Goal: Find specific fact: Find specific fact

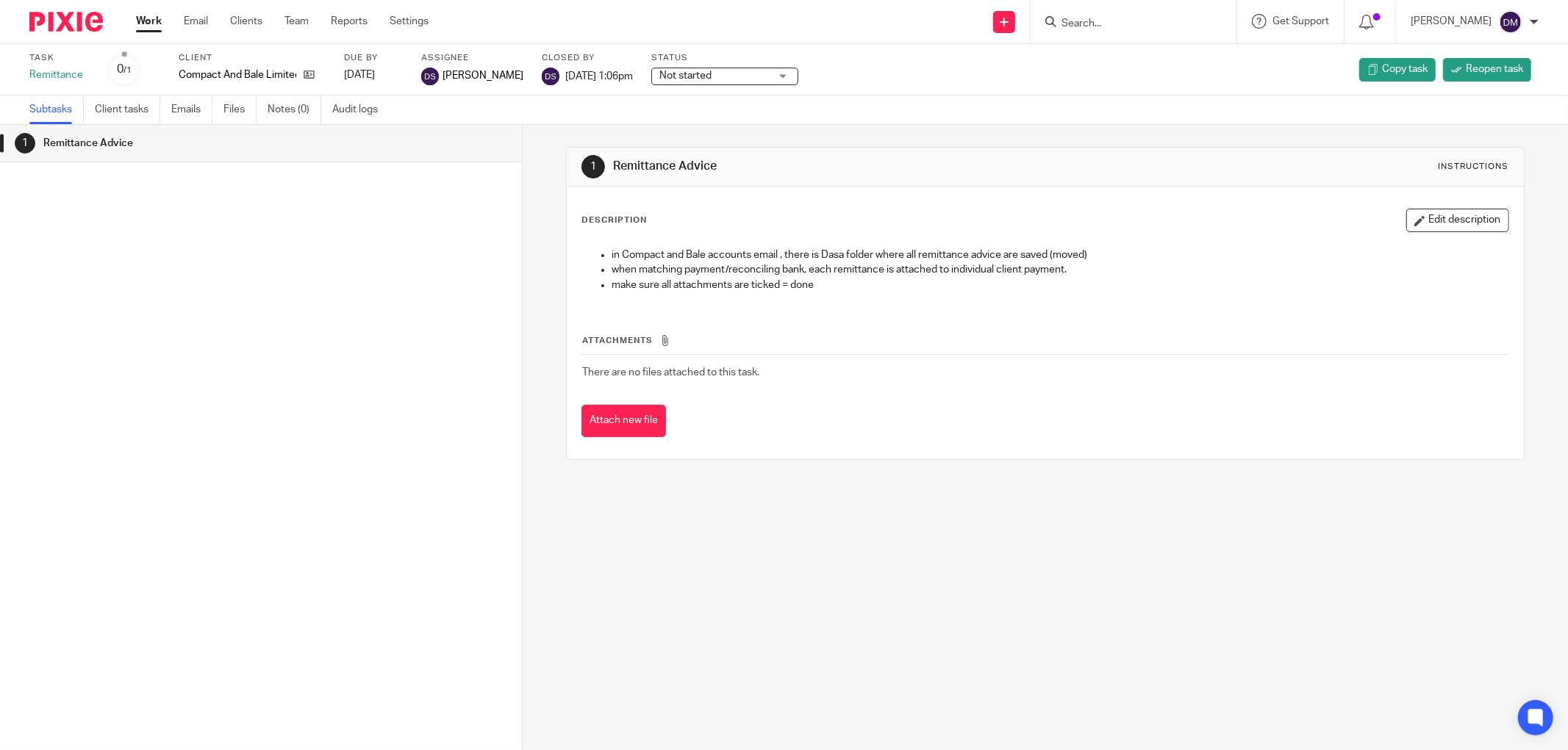
click at [1134, 24] on input "Search" at bounding box center [1126, 24] width 133 height 13
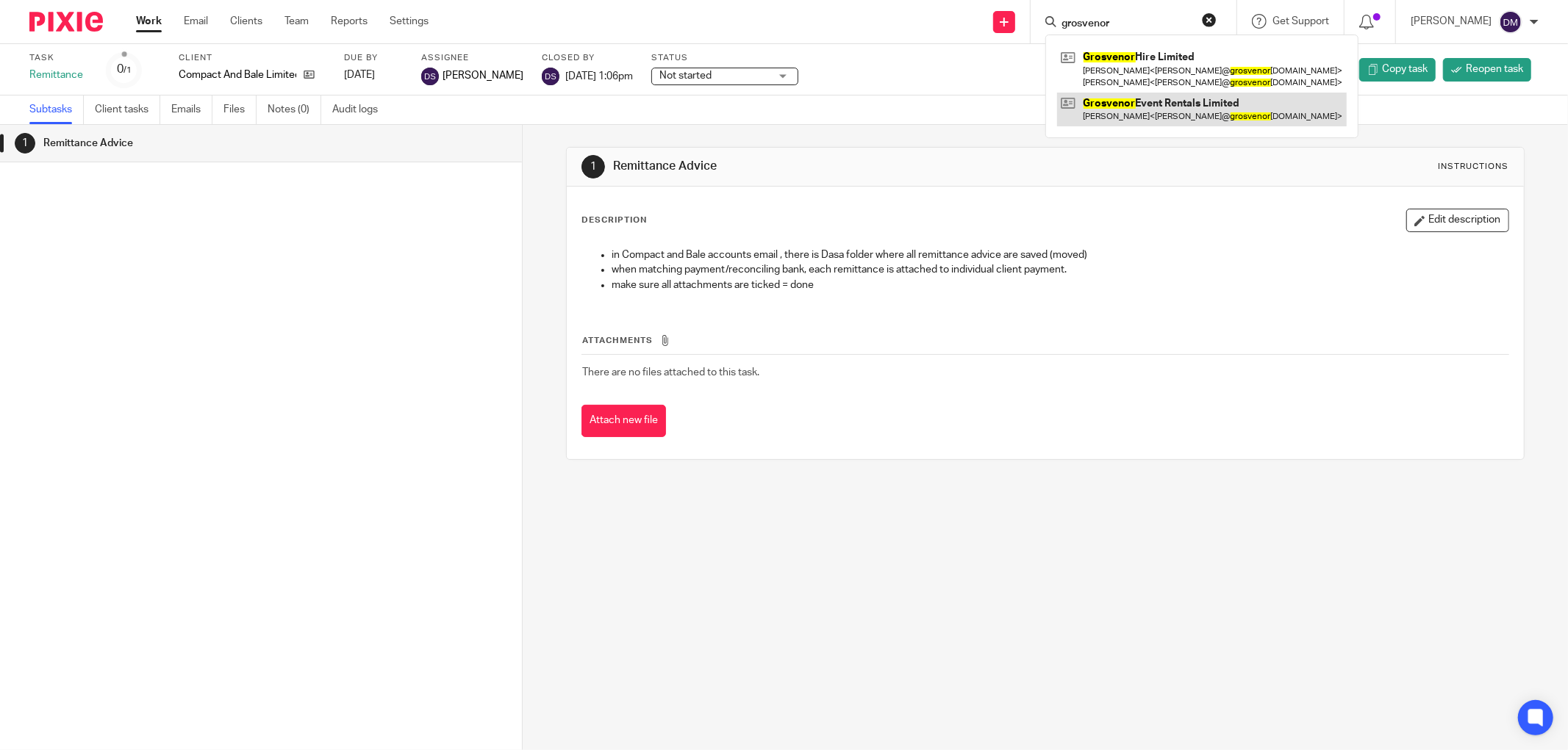
type input "grosvenor"
click at [1117, 104] on link at bounding box center [1202, 109] width 290 height 34
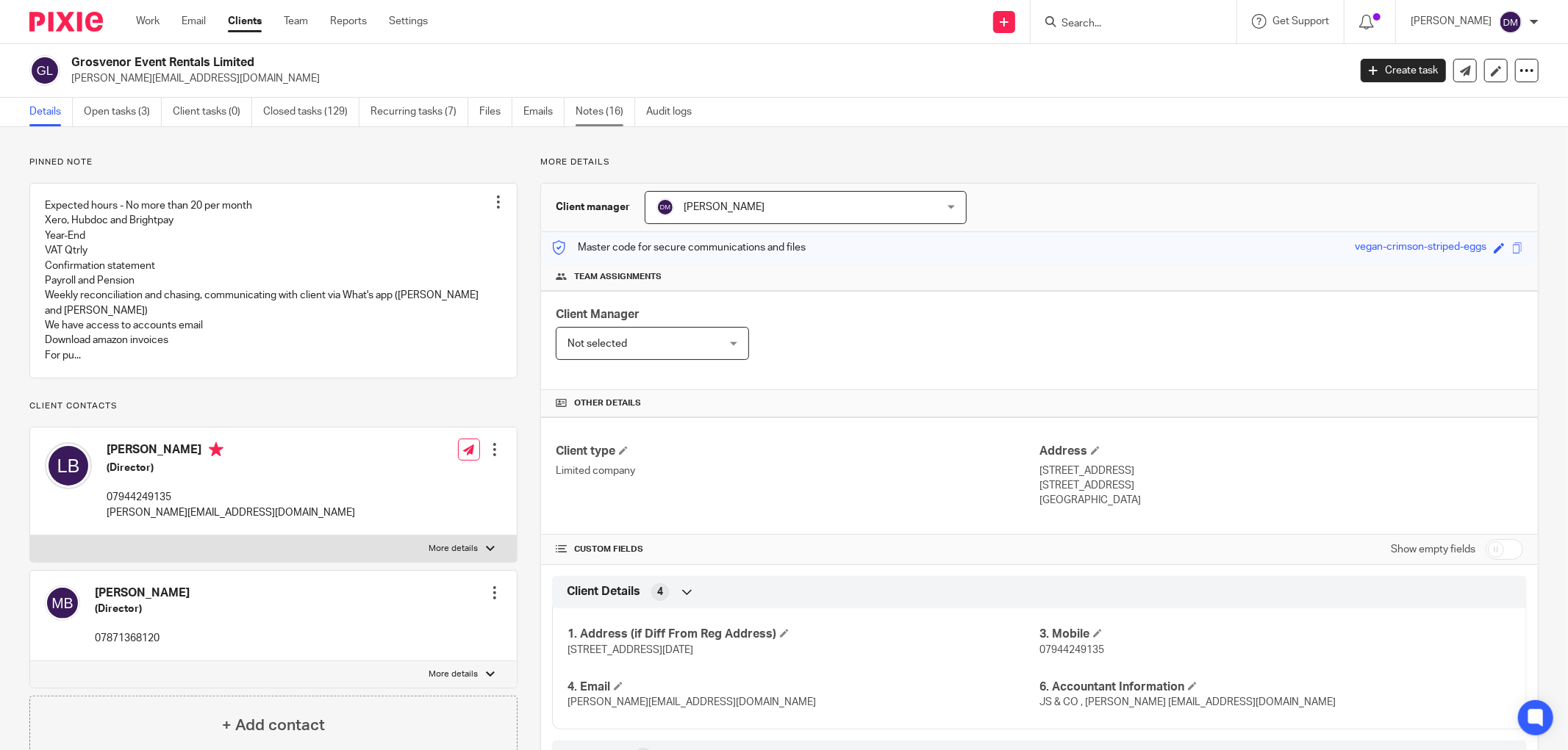
click at [597, 108] on link "Notes (16)" at bounding box center [604, 112] width 59 height 28
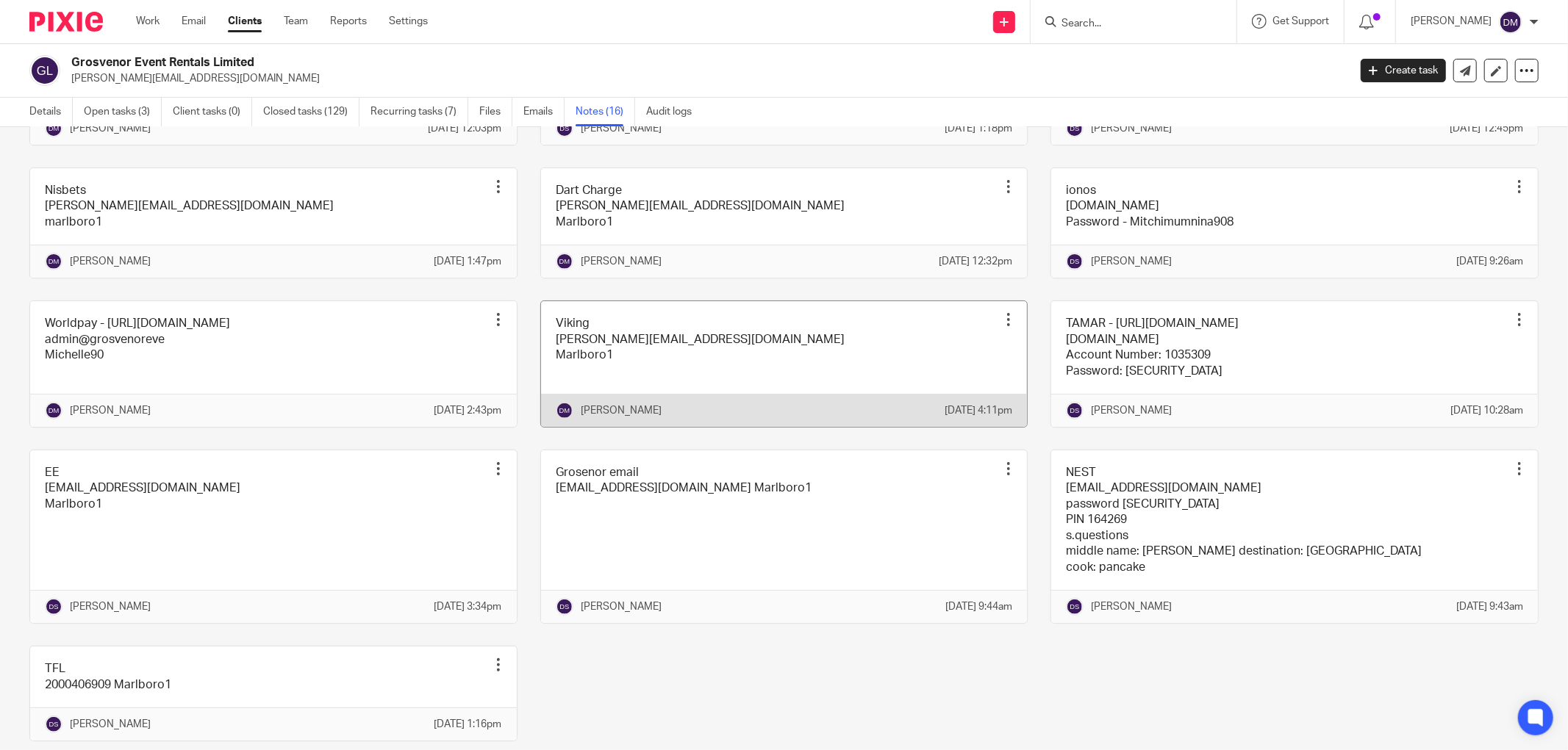
scroll to position [614, 0]
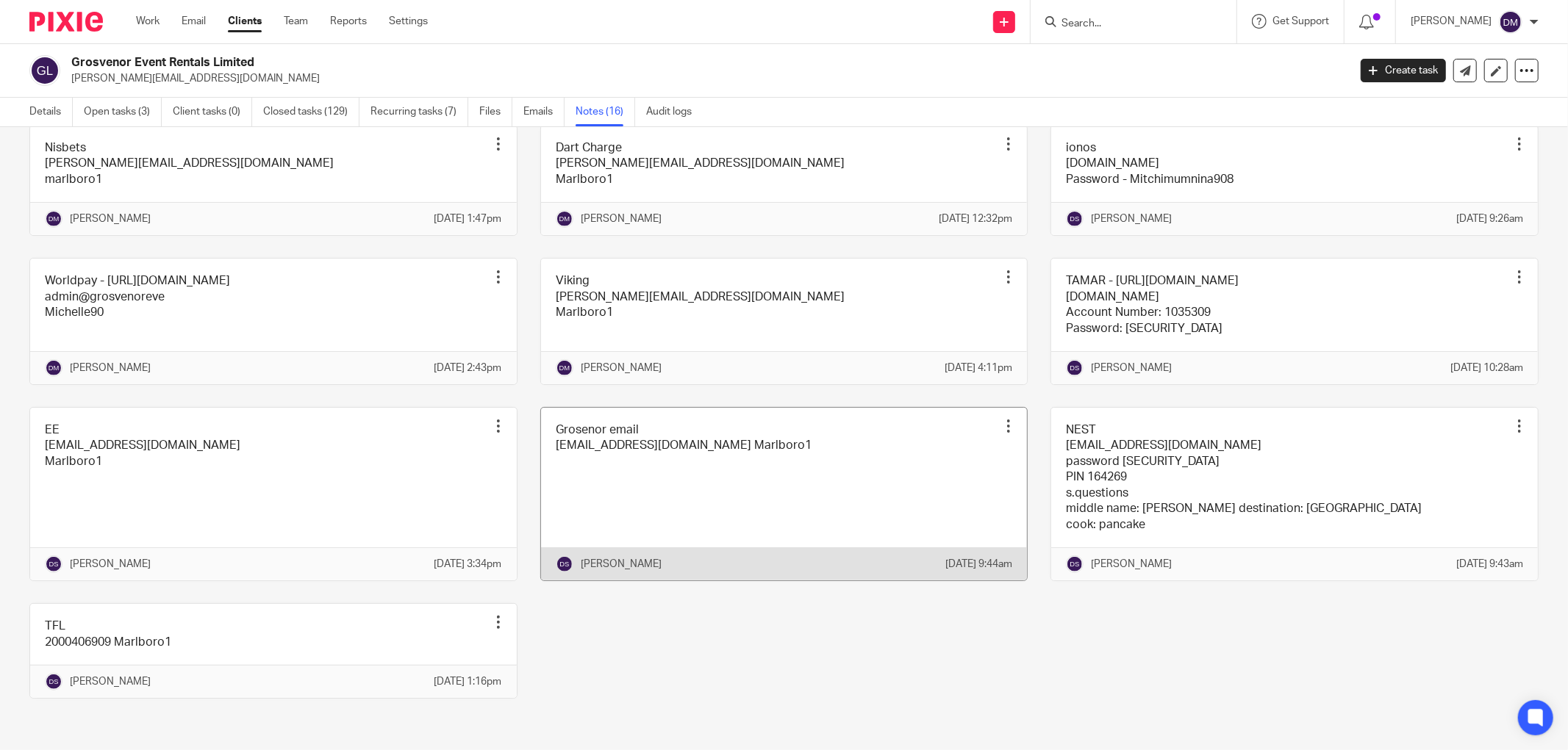
click at [779, 476] on link at bounding box center [784, 494] width 487 height 173
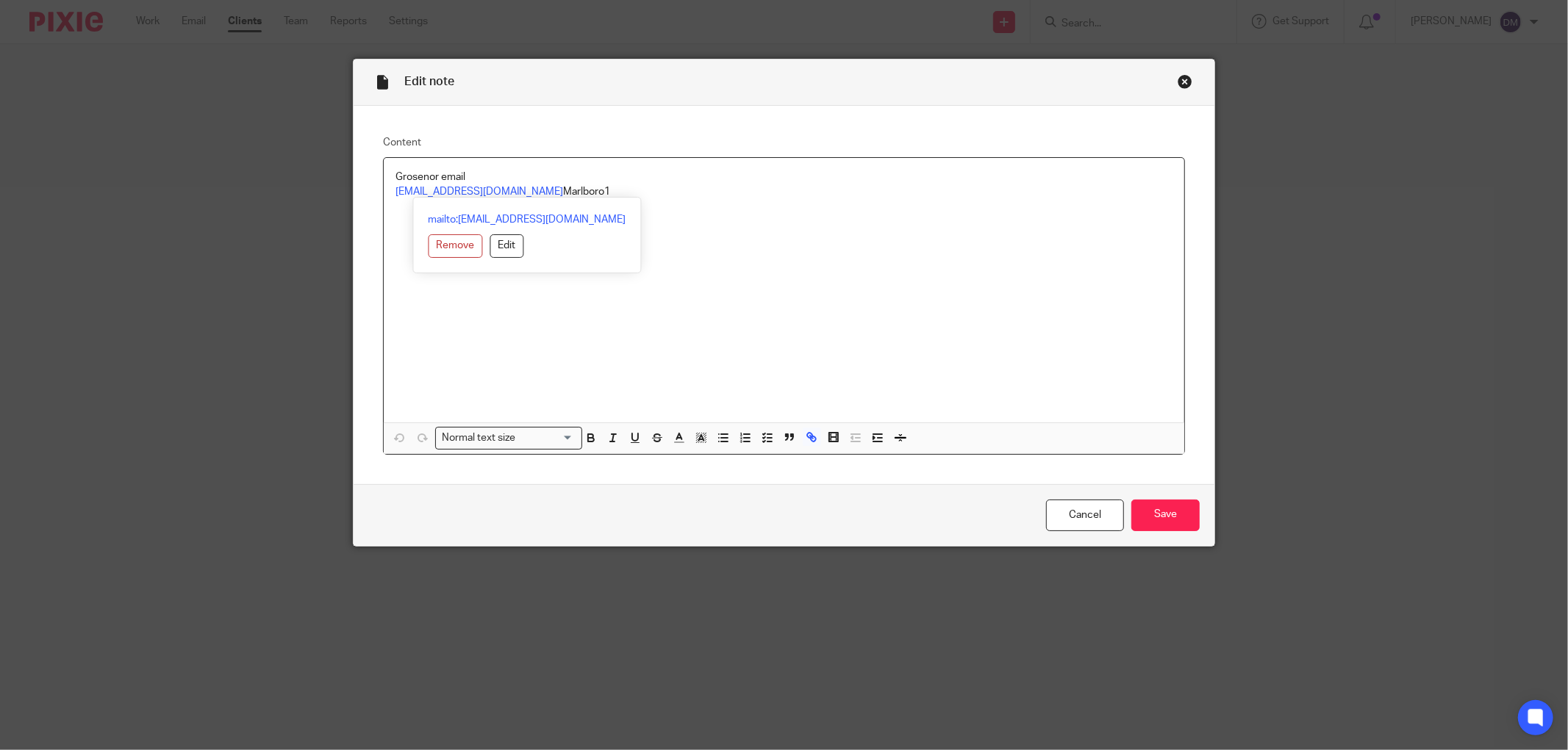
drag, startPoint x: 546, startPoint y: 192, endPoint x: 385, endPoint y: 199, distance: 161.2
click at [385, 199] on div "Grosenor email [EMAIL_ADDRESS][DOMAIN_NAME] Marlboro1" at bounding box center [784, 289] width 801 height 264
click at [384, 229] on div "Grosenor email [EMAIL_ADDRESS][DOMAIN_NAME] Marlboro1" at bounding box center [784, 289] width 801 height 264
drag, startPoint x: 385, startPoint y: 194, endPoint x: 548, endPoint y: 188, distance: 163.1
click at [548, 188] on div "Grosenor email accounts@grosvenorrentals.co.uk Marlboro1" at bounding box center [784, 289] width 801 height 264
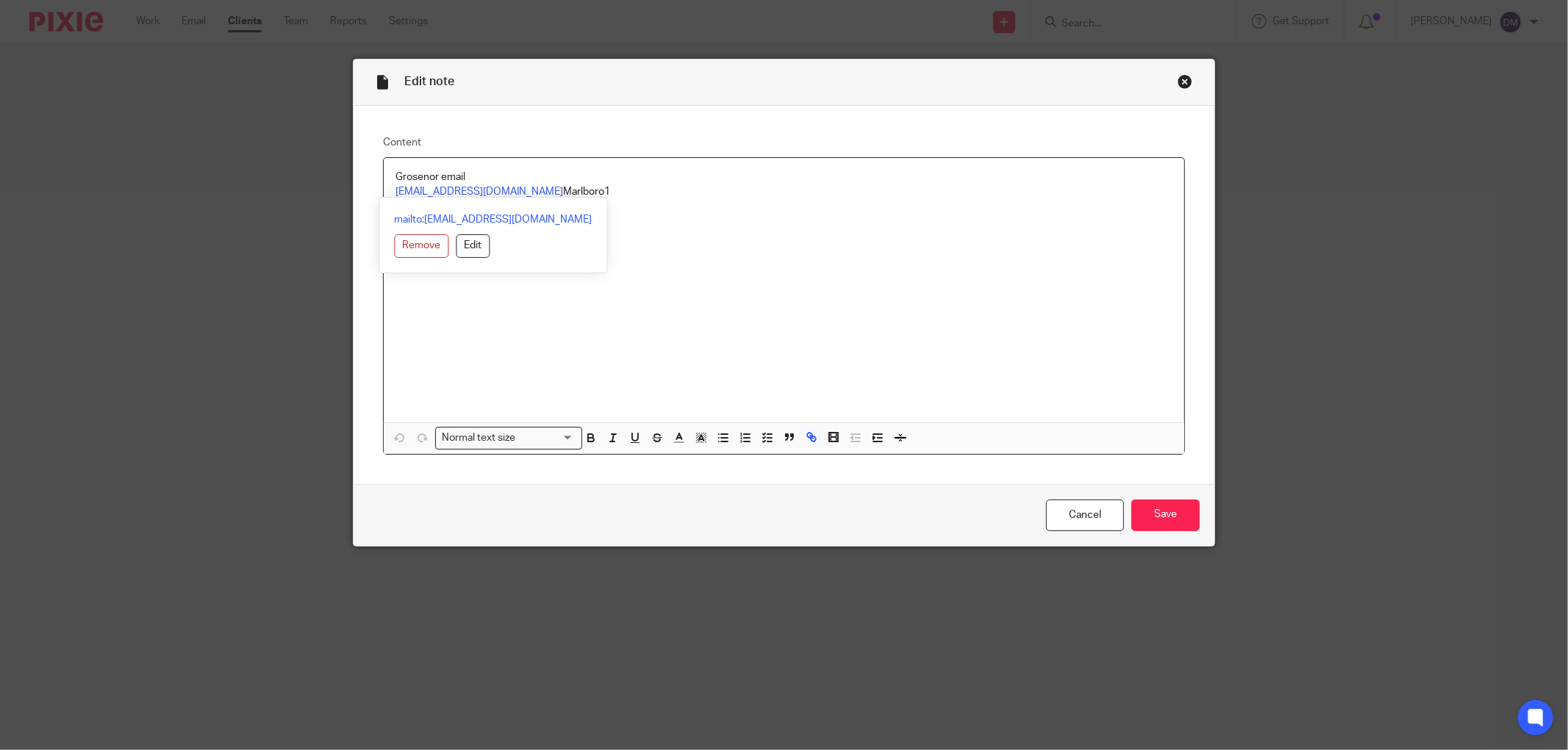
copy link "accounts@grosvenorrentals.co.uk"
click at [678, 230] on div "Grosenor email accounts@grosvenorrentals.co.uk Marlboro1" at bounding box center [784, 289] width 801 height 264
drag, startPoint x: 597, startPoint y: 192, endPoint x: 553, endPoint y: 194, distance: 44.0
click at [553, 194] on p "accounts@grosvenorrentals.co.uk Marlboro1" at bounding box center [784, 192] width 777 height 15
copy p "Marlboro1"
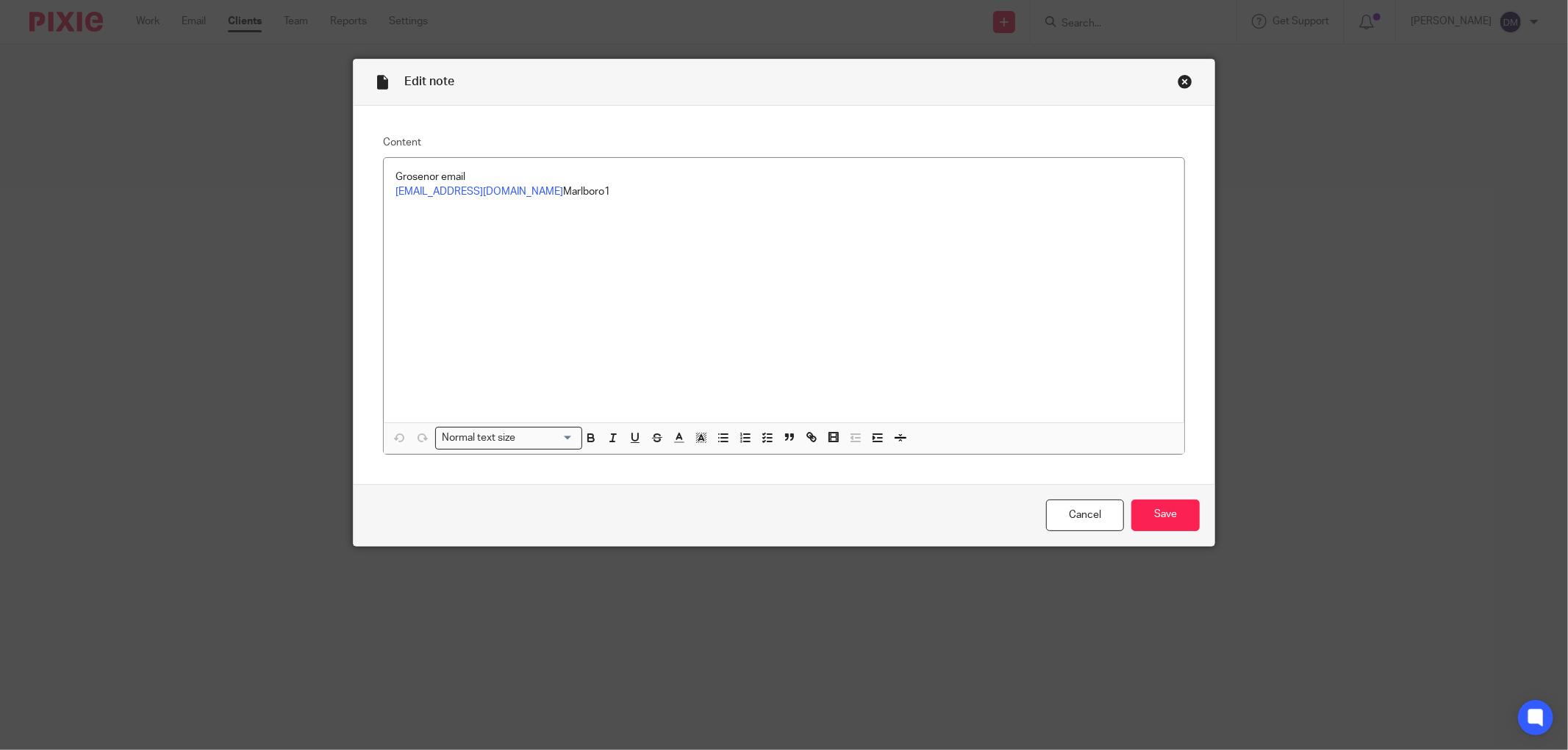
click at [1177, 79] on div "Close this dialog window" at bounding box center [1184, 81] width 15 height 15
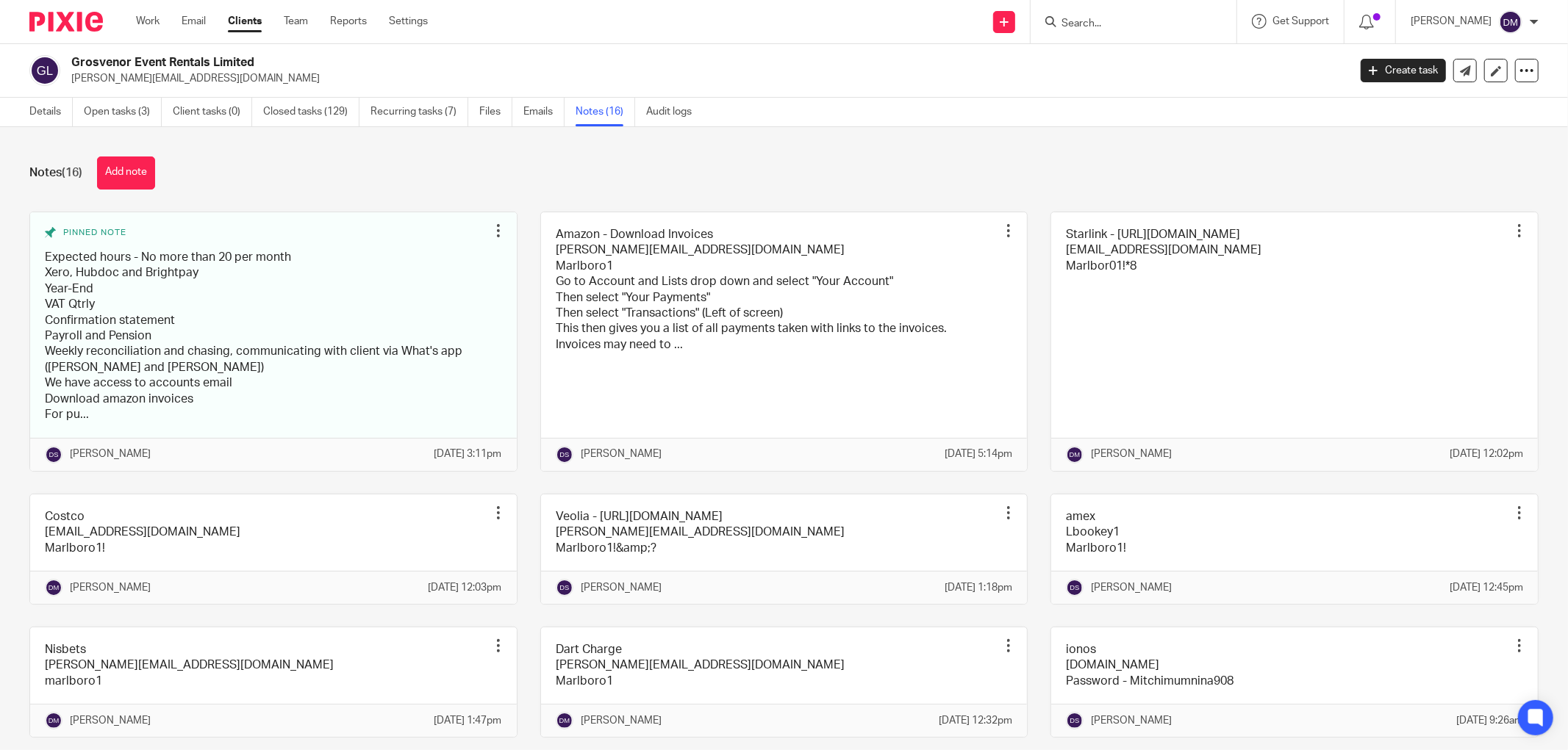
click at [1136, 17] on input "Search" at bounding box center [1126, 24] width 133 height 13
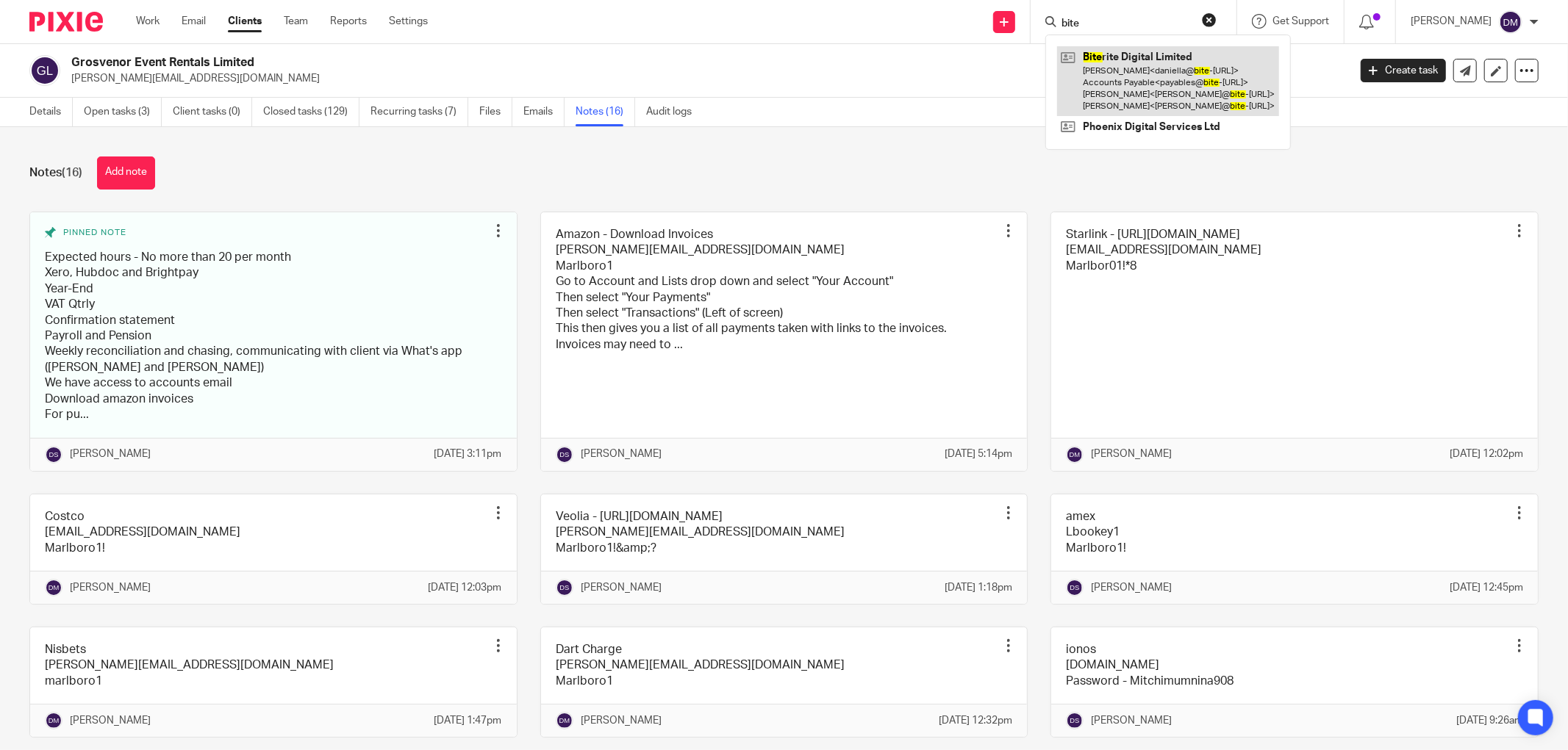
type input "bite"
click at [1154, 61] on link at bounding box center [1168, 81] width 222 height 70
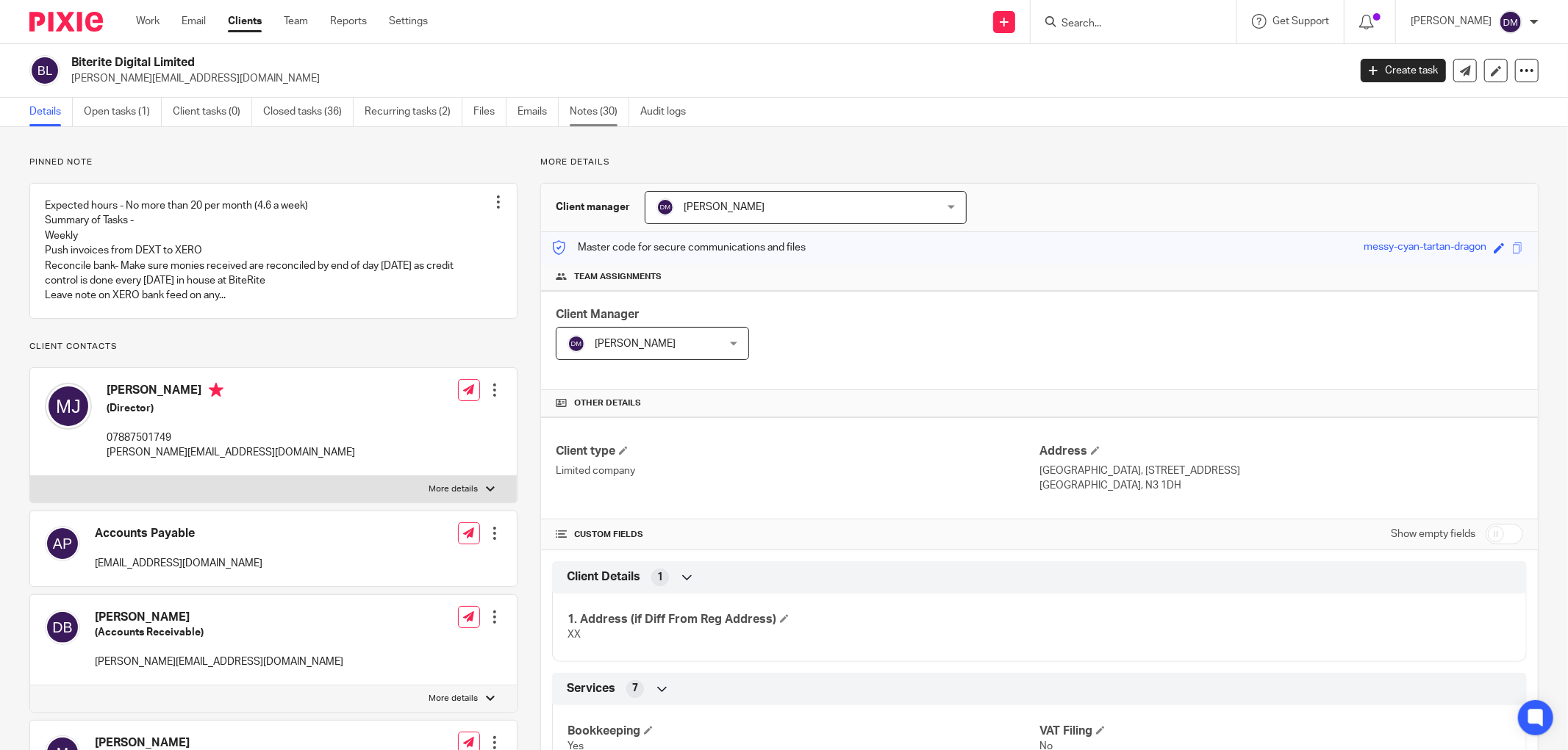
click at [576, 106] on link "Notes (30)" at bounding box center [599, 112] width 59 height 28
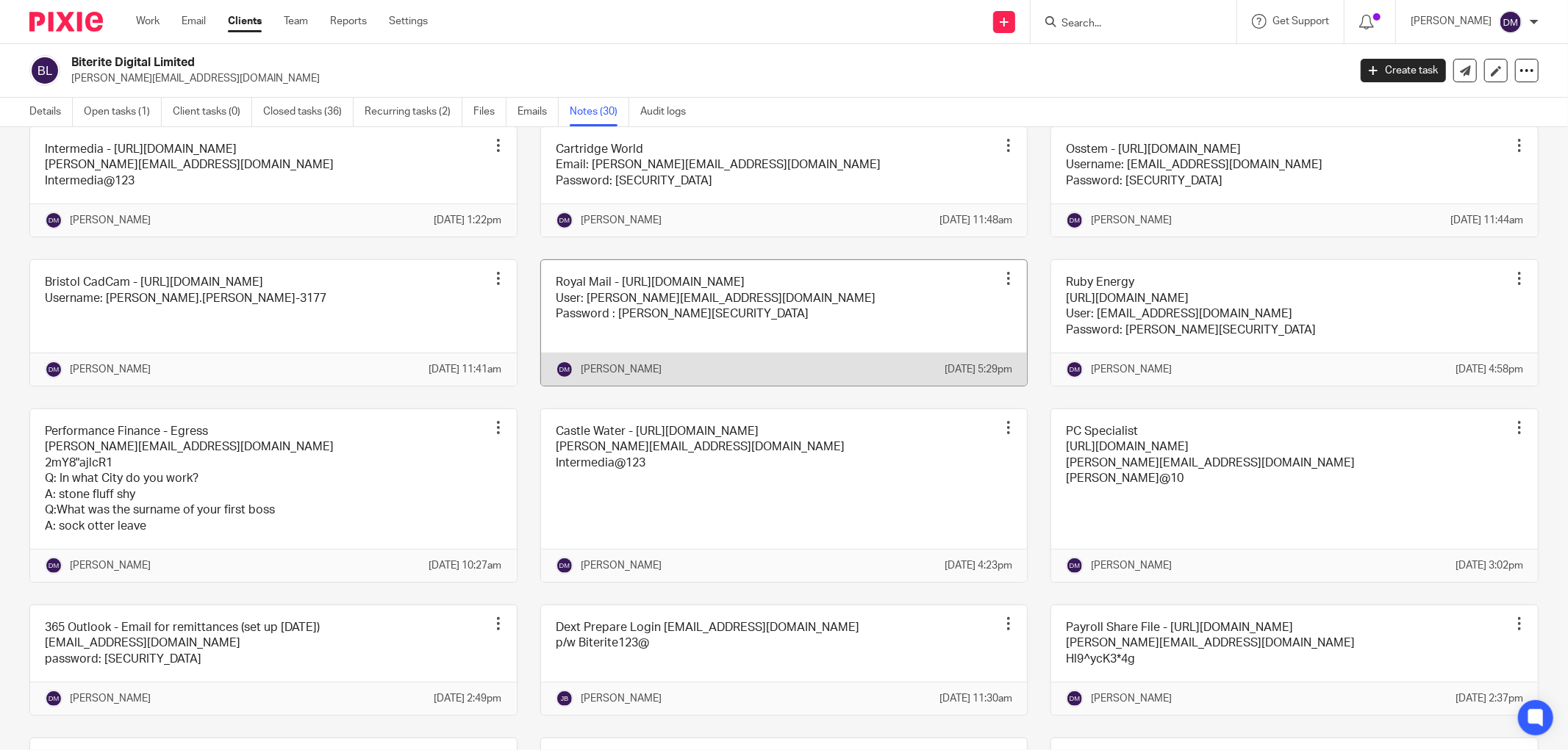
scroll to position [652, 0]
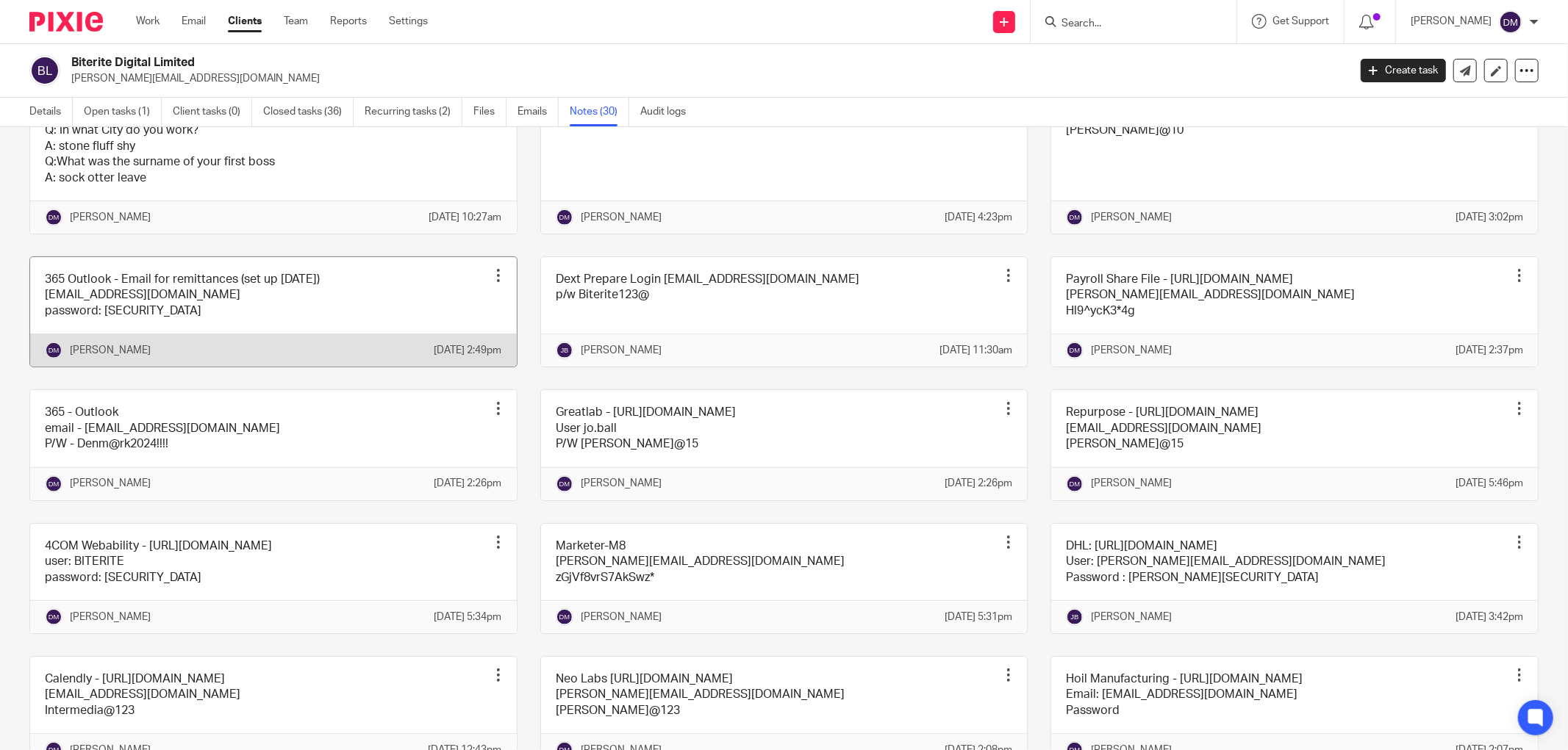
click at [347, 349] on link at bounding box center [273, 312] width 487 height 110
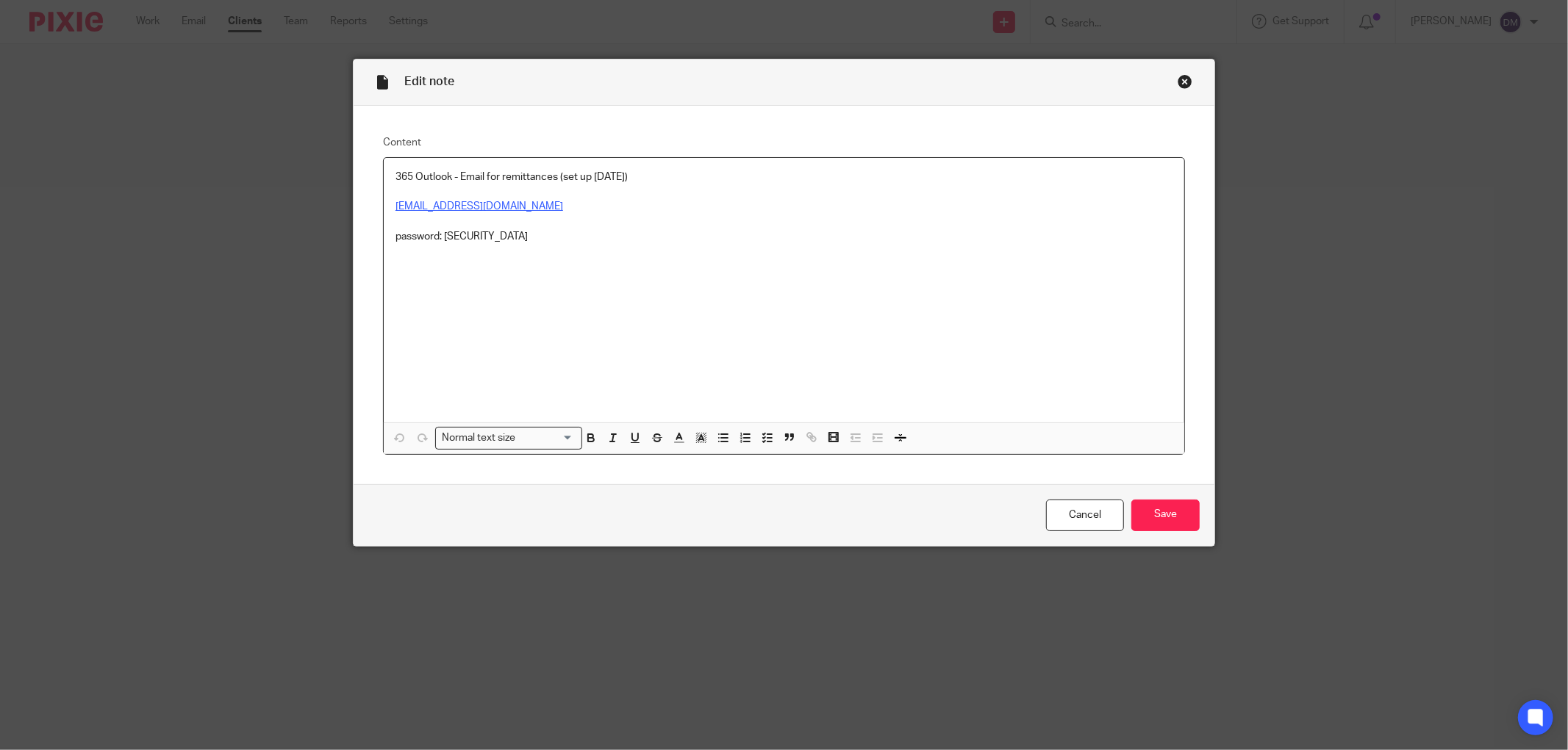
click at [1180, 77] on div "Close this dialog window" at bounding box center [1184, 81] width 15 height 15
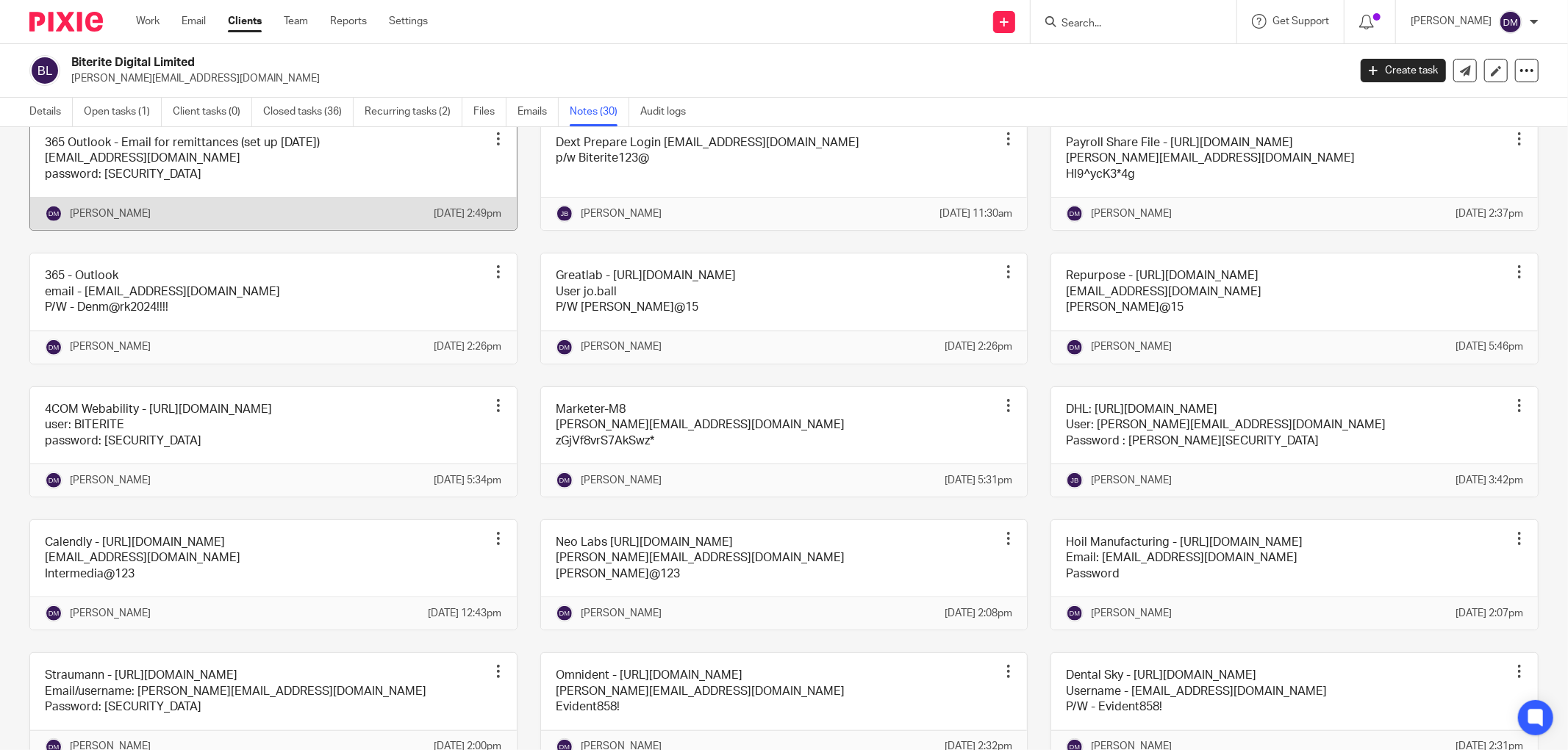
scroll to position [816, 0]
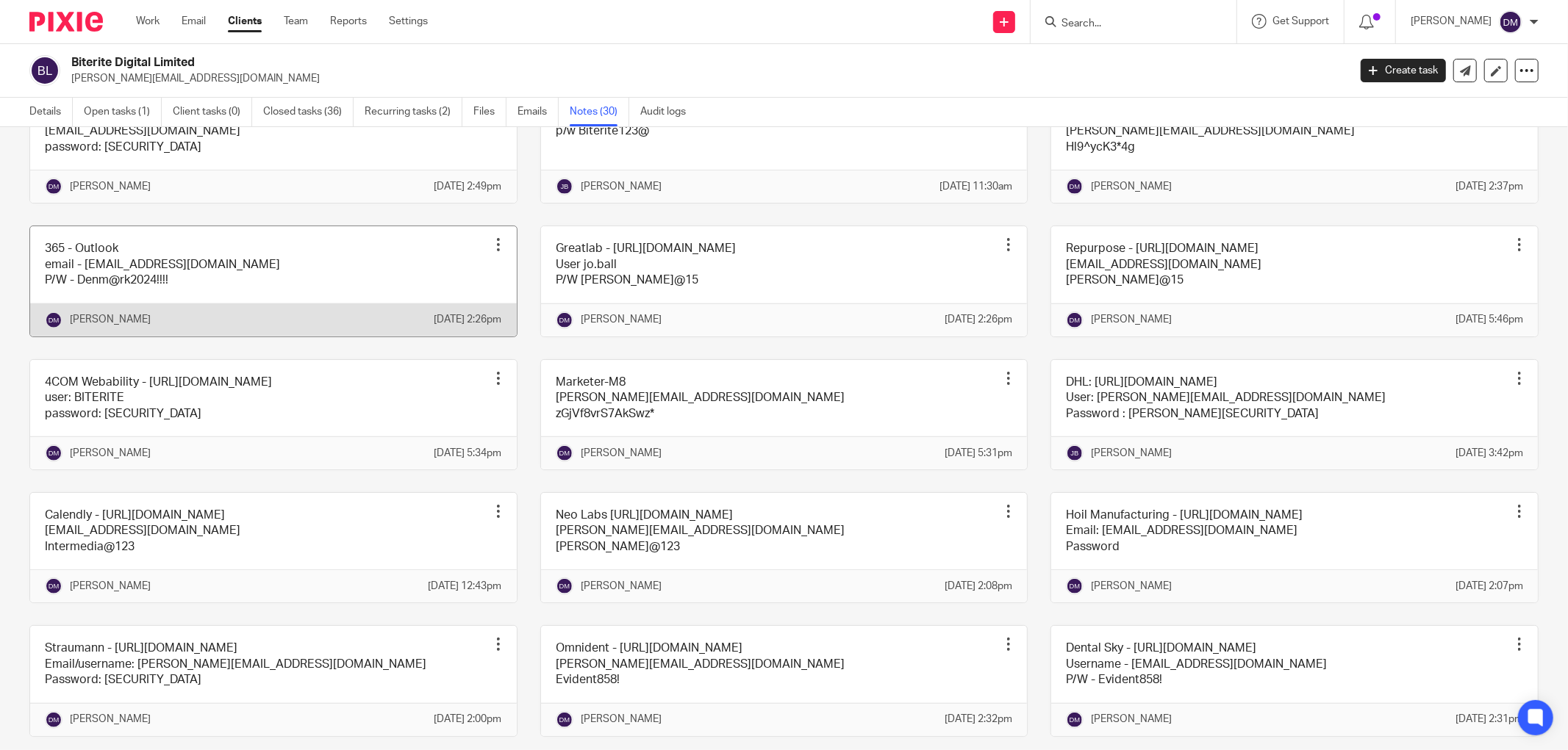
click at [245, 336] on link at bounding box center [273, 281] width 487 height 110
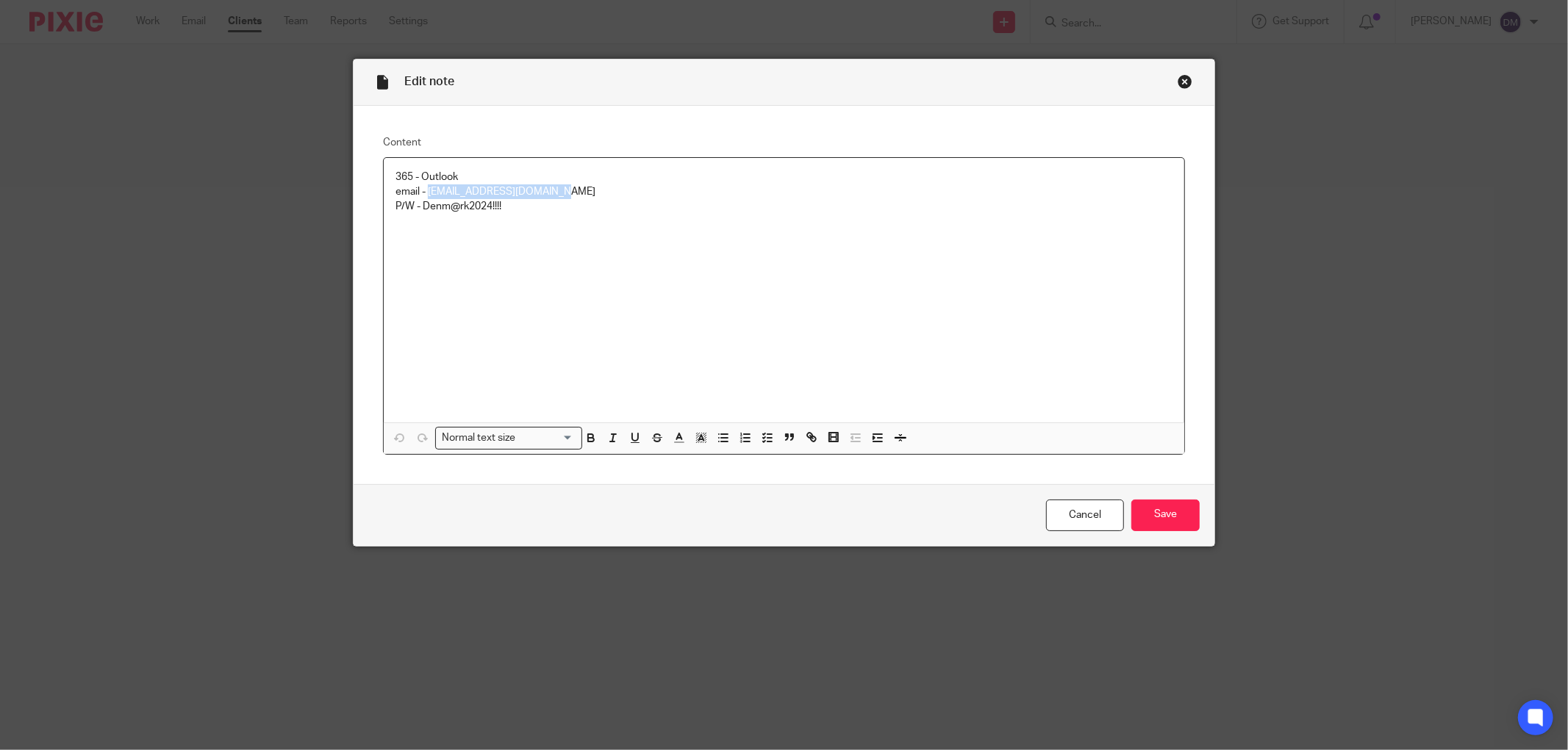
drag, startPoint x: 524, startPoint y: 192, endPoint x: 424, endPoint y: 193, distance: 100.0
click at [424, 193] on p "email - [EMAIL_ADDRESS][DOMAIN_NAME]" at bounding box center [784, 192] width 777 height 15
copy p "[EMAIL_ADDRESS][DOMAIN_NAME]"
drag, startPoint x: 500, startPoint y: 207, endPoint x: 420, endPoint y: 213, distance: 80.2
click at [420, 213] on p "P/W - Denm@rk2024!!!!" at bounding box center [784, 206] width 777 height 15
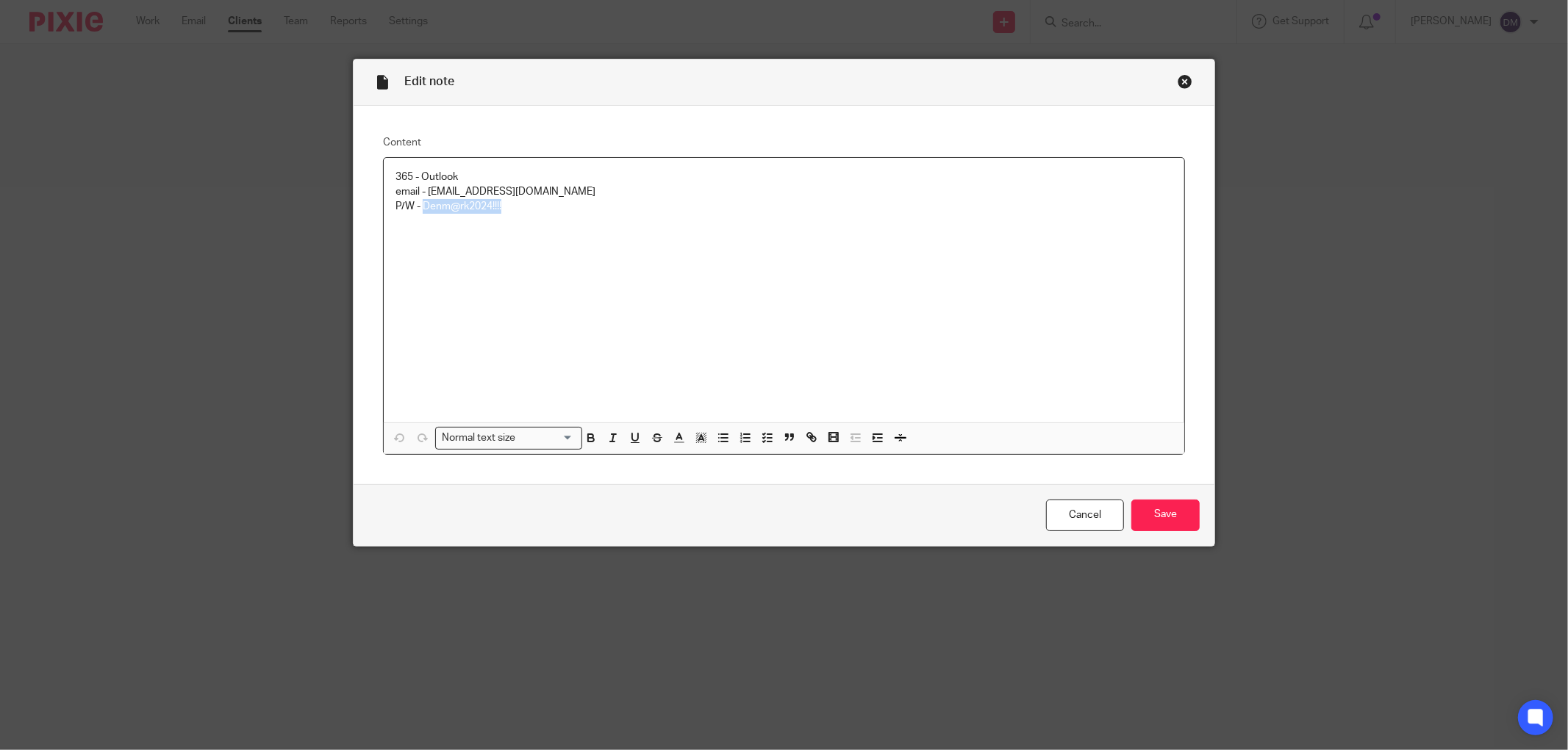
copy p "Denm@rk2024!!!!"
click at [1178, 73] on div "Edit note" at bounding box center [784, 82] width 861 height 47
click at [1181, 79] on div "Close this dialog window" at bounding box center [1184, 81] width 15 height 15
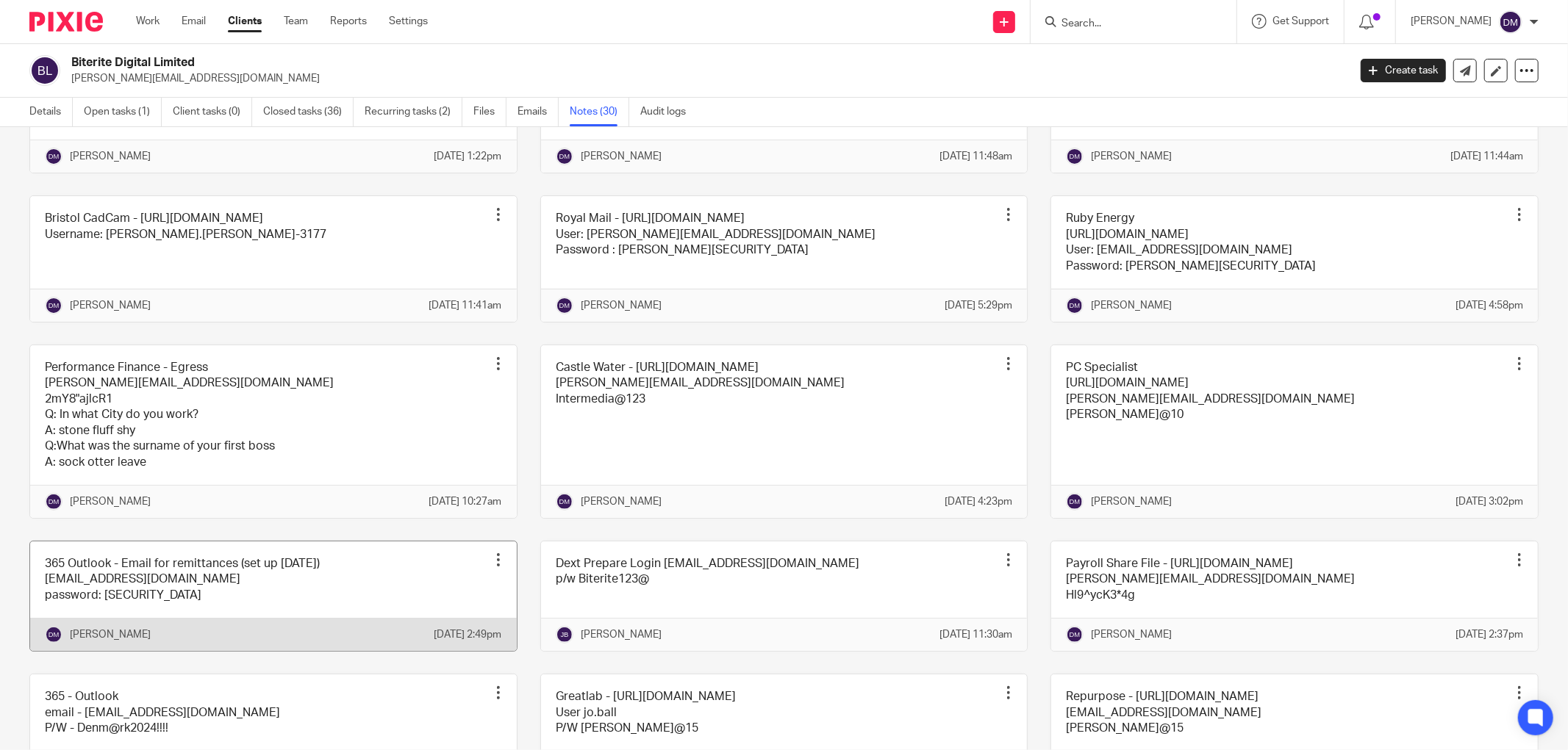
scroll to position [571, 0]
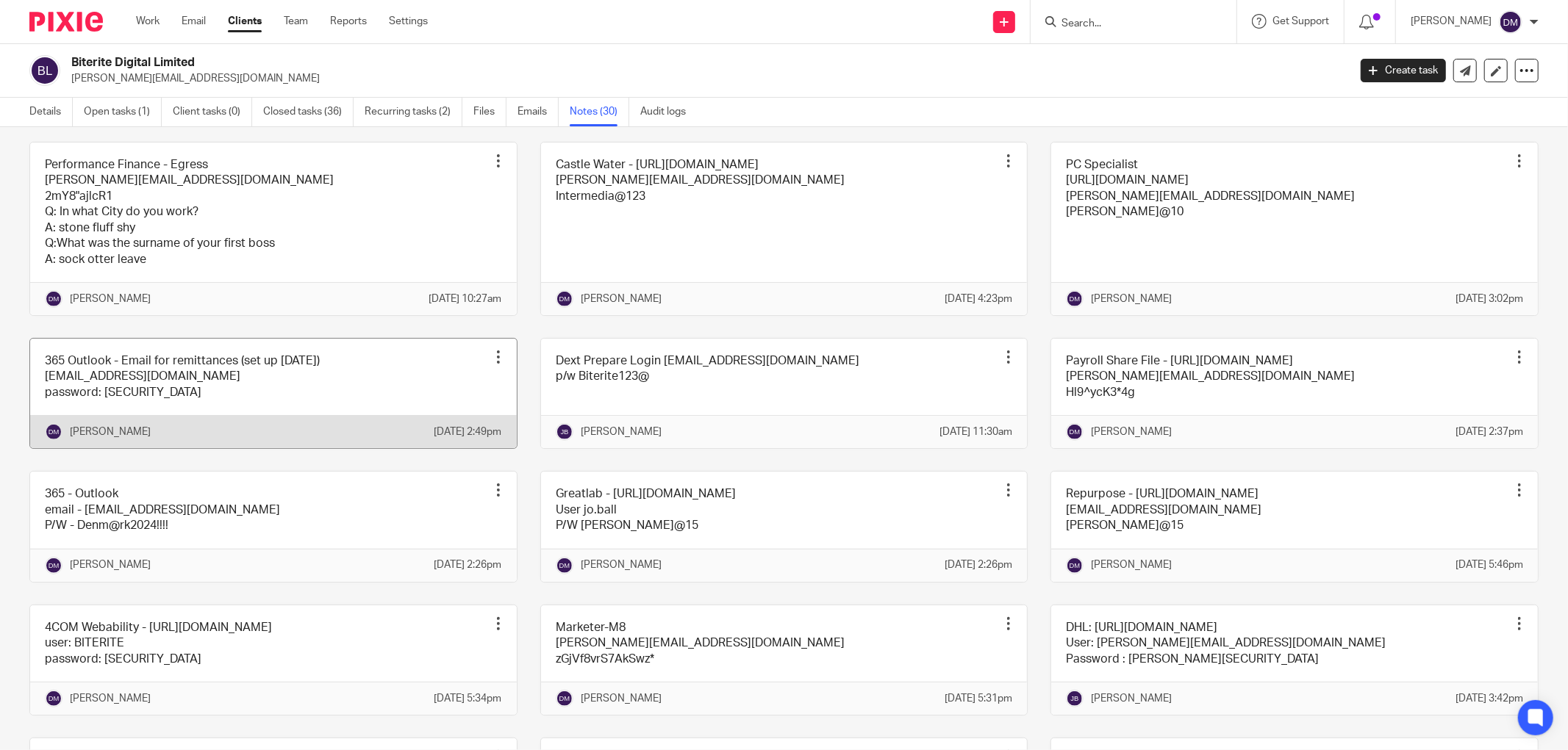
click at [354, 448] on link at bounding box center [273, 393] width 487 height 110
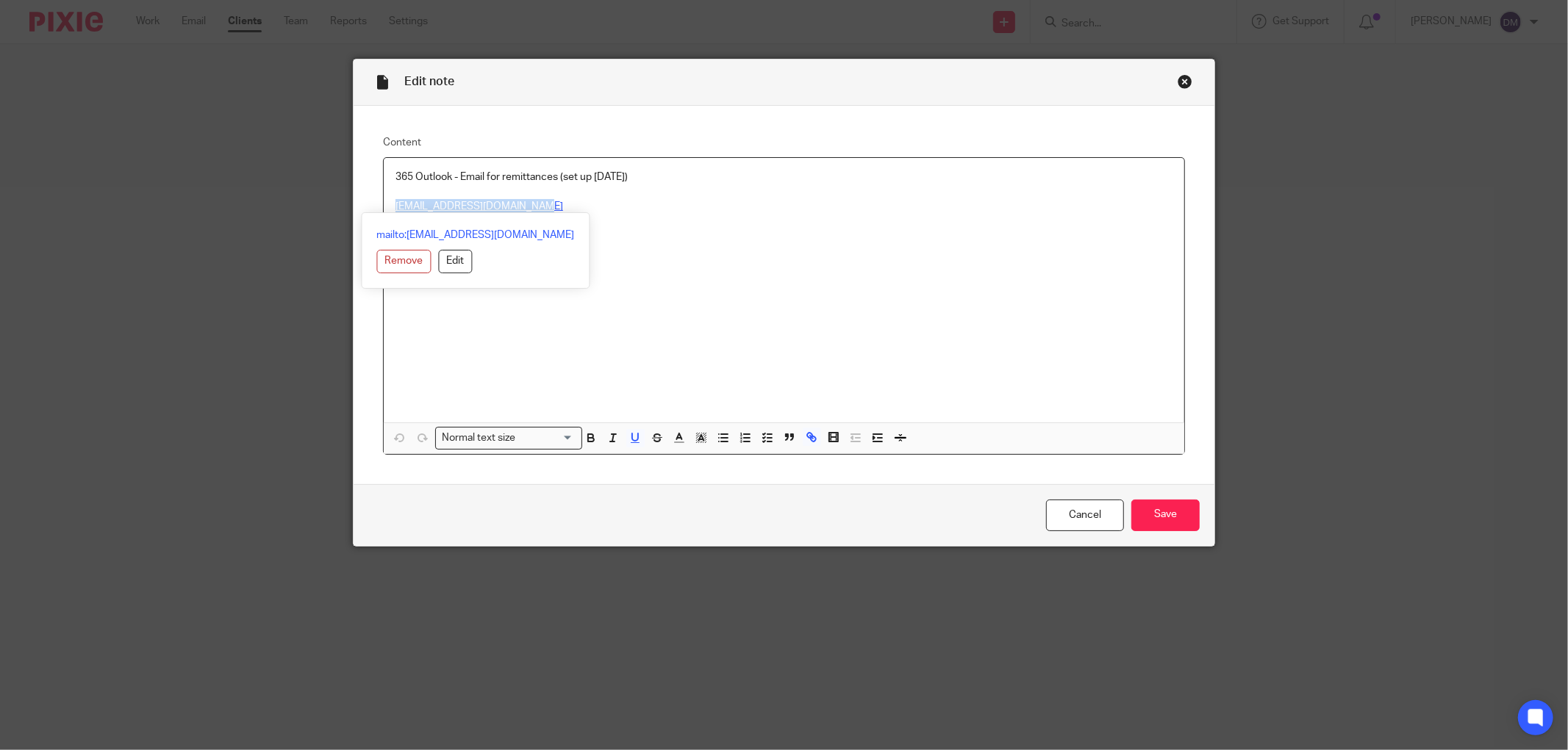
drag, startPoint x: 515, startPoint y: 208, endPoint x: 390, endPoint y: 213, distance: 125.1
click at [390, 213] on div "365 Outlook - Email for remittances (set up 02.06.25) remittance@bite-rite.co.u…" at bounding box center [784, 305] width 801 height 296
copy u "remittance@bite-rite.co.uk"
drag, startPoint x: 545, startPoint y: 235, endPoint x: 443, endPoint y: 242, distance: 102.2
click at [443, 242] on p "password: Nebr@sk@2025$$$$" at bounding box center [784, 237] width 777 height 15
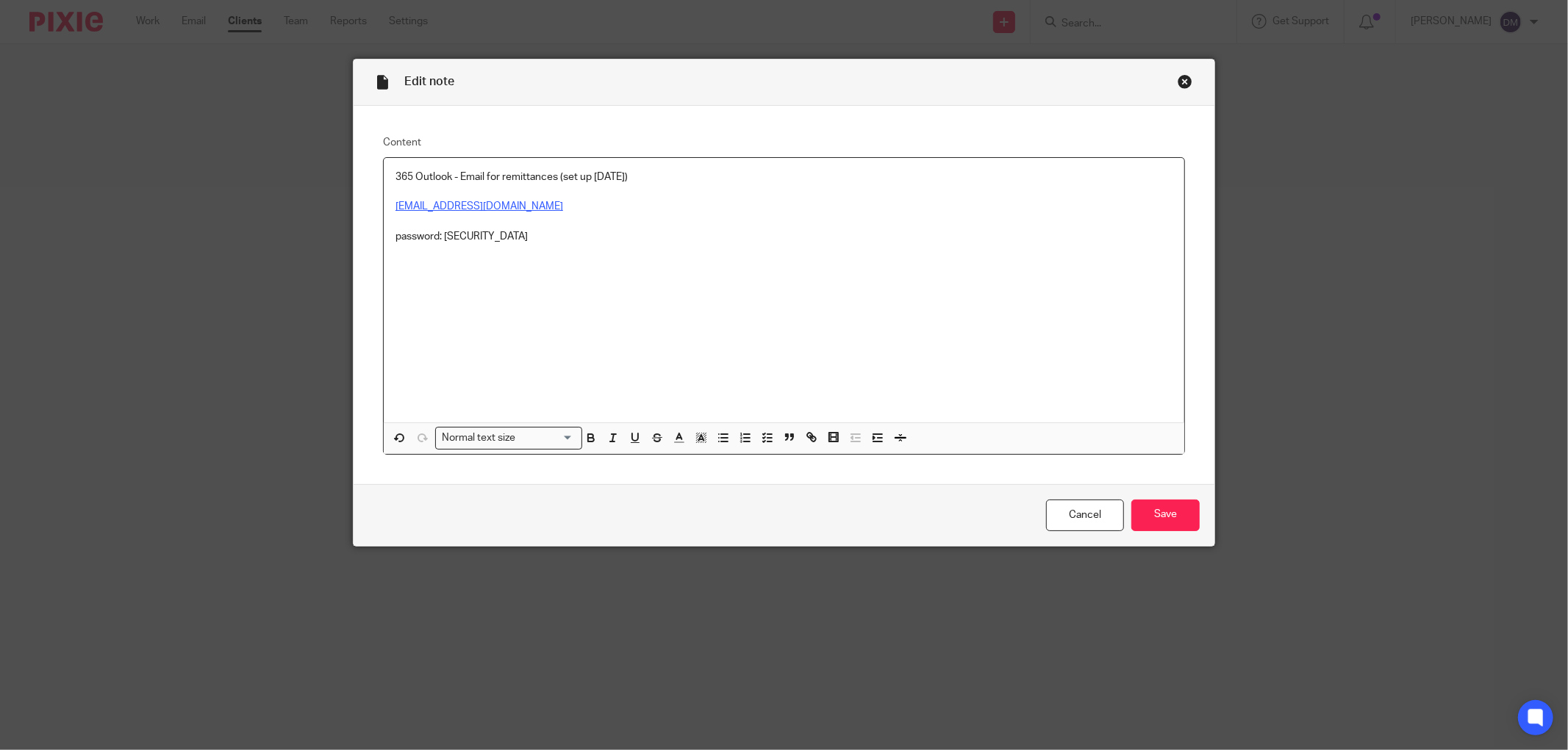
copy p "Nebr@sk@2025$$$$"
click at [1180, 72] on div "Edit note" at bounding box center [784, 82] width 861 height 47
click at [1180, 84] on div "Close this dialog window" at bounding box center [1184, 81] width 15 height 15
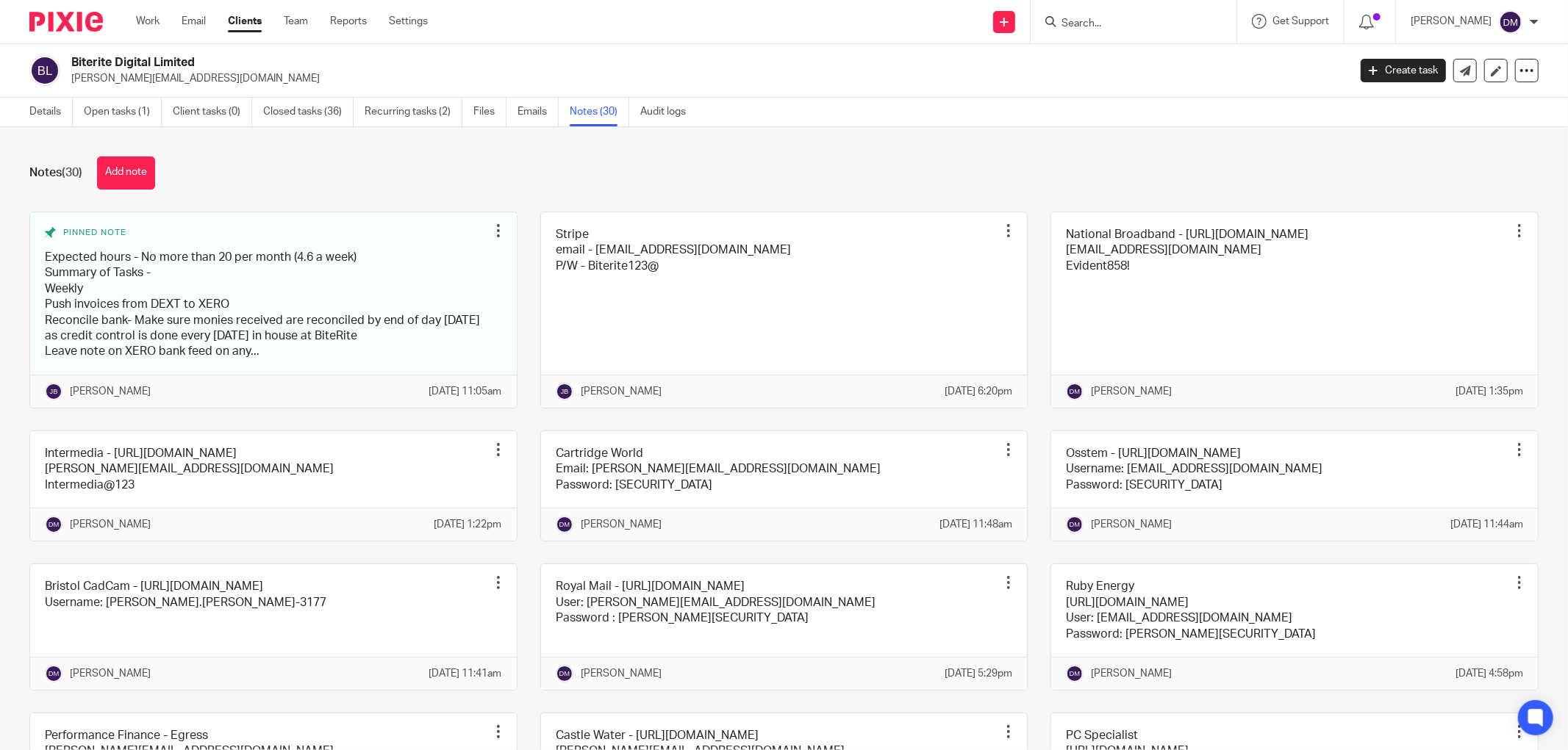
click at [1158, 17] on input "Search" at bounding box center [1126, 24] width 133 height 13
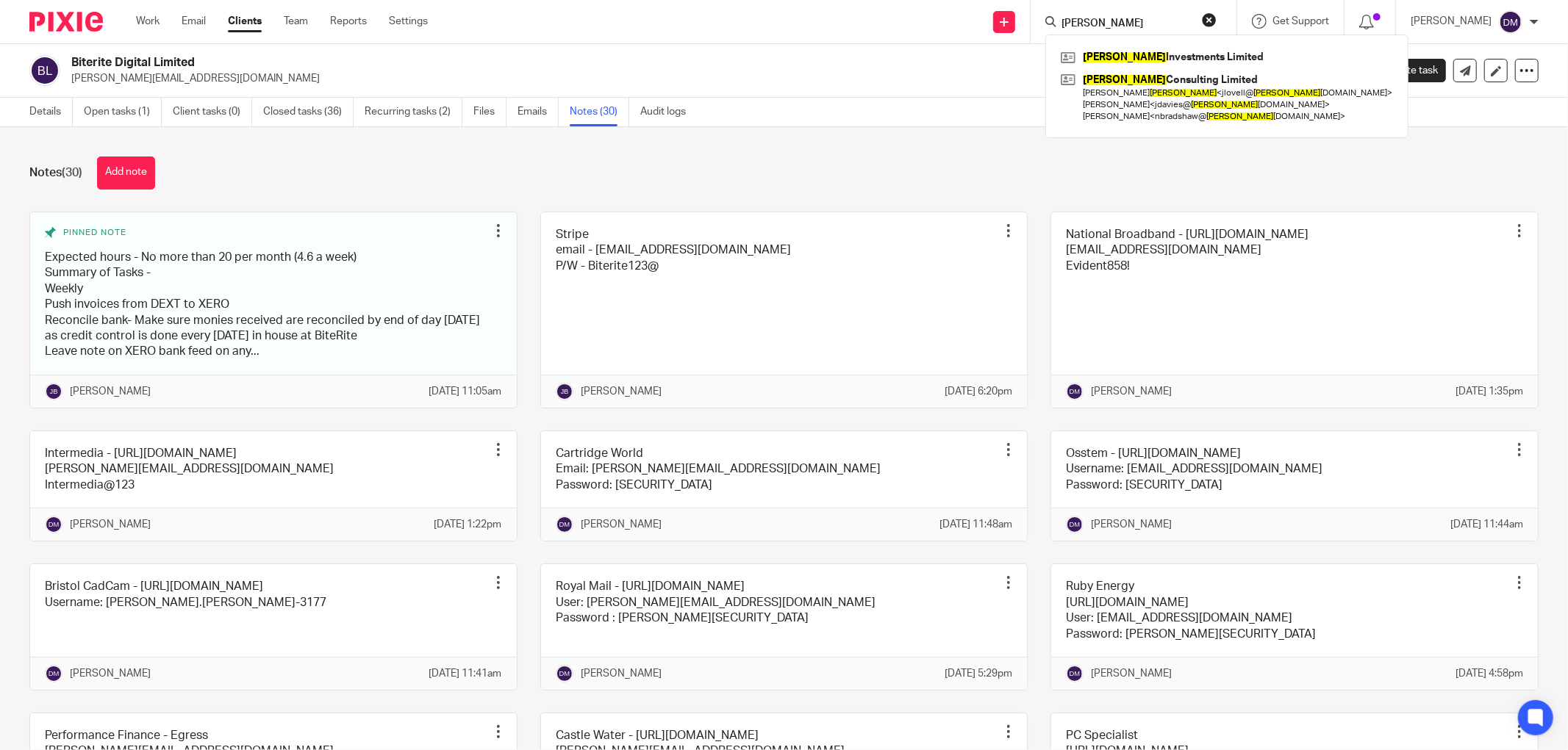
type input "[PERSON_NAME]"
click button "submit" at bounding box center [0, 0] width 0 height 0
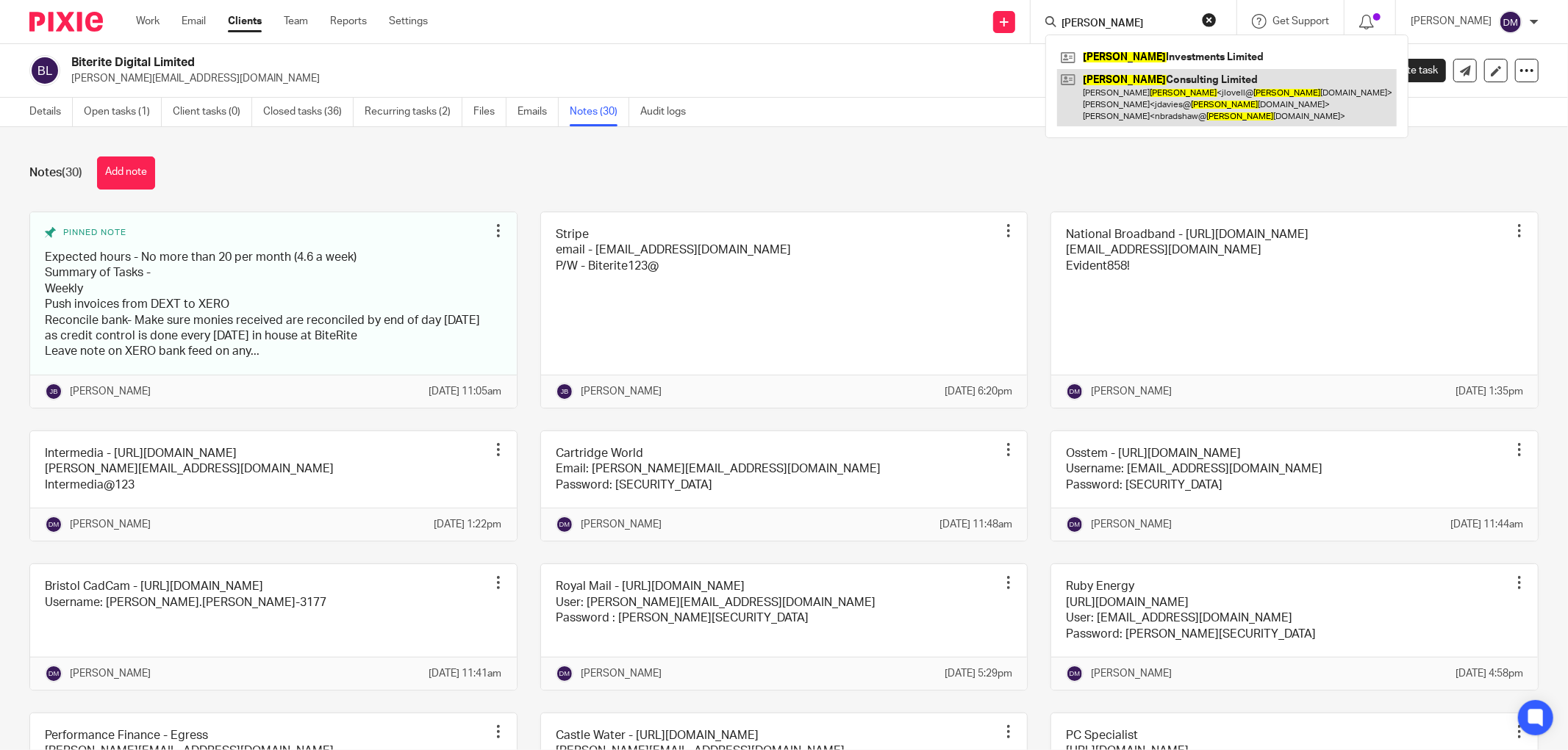
click at [1147, 91] on link at bounding box center [1227, 99] width 339 height 58
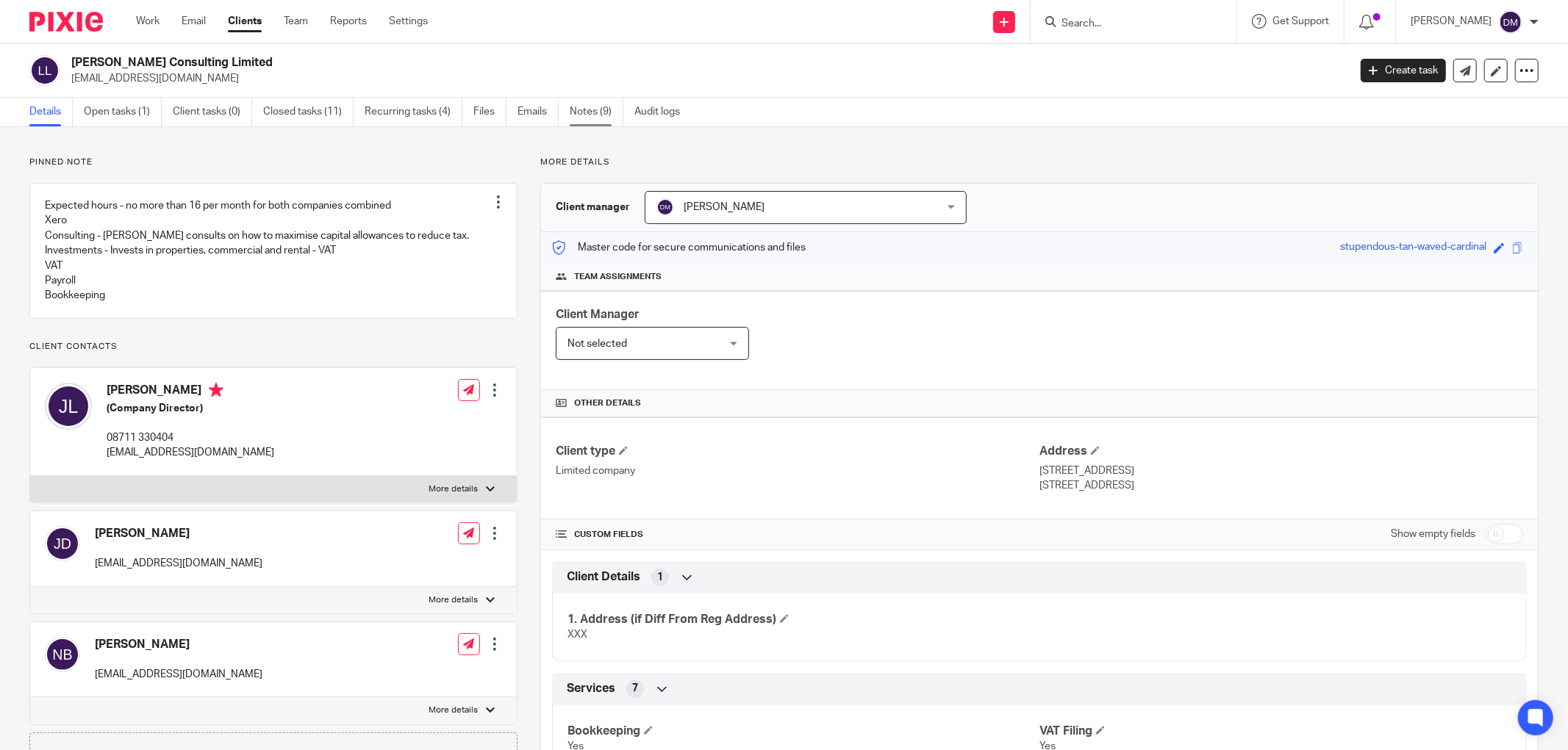
click at [586, 114] on link "Notes (9)" at bounding box center [597, 112] width 54 height 28
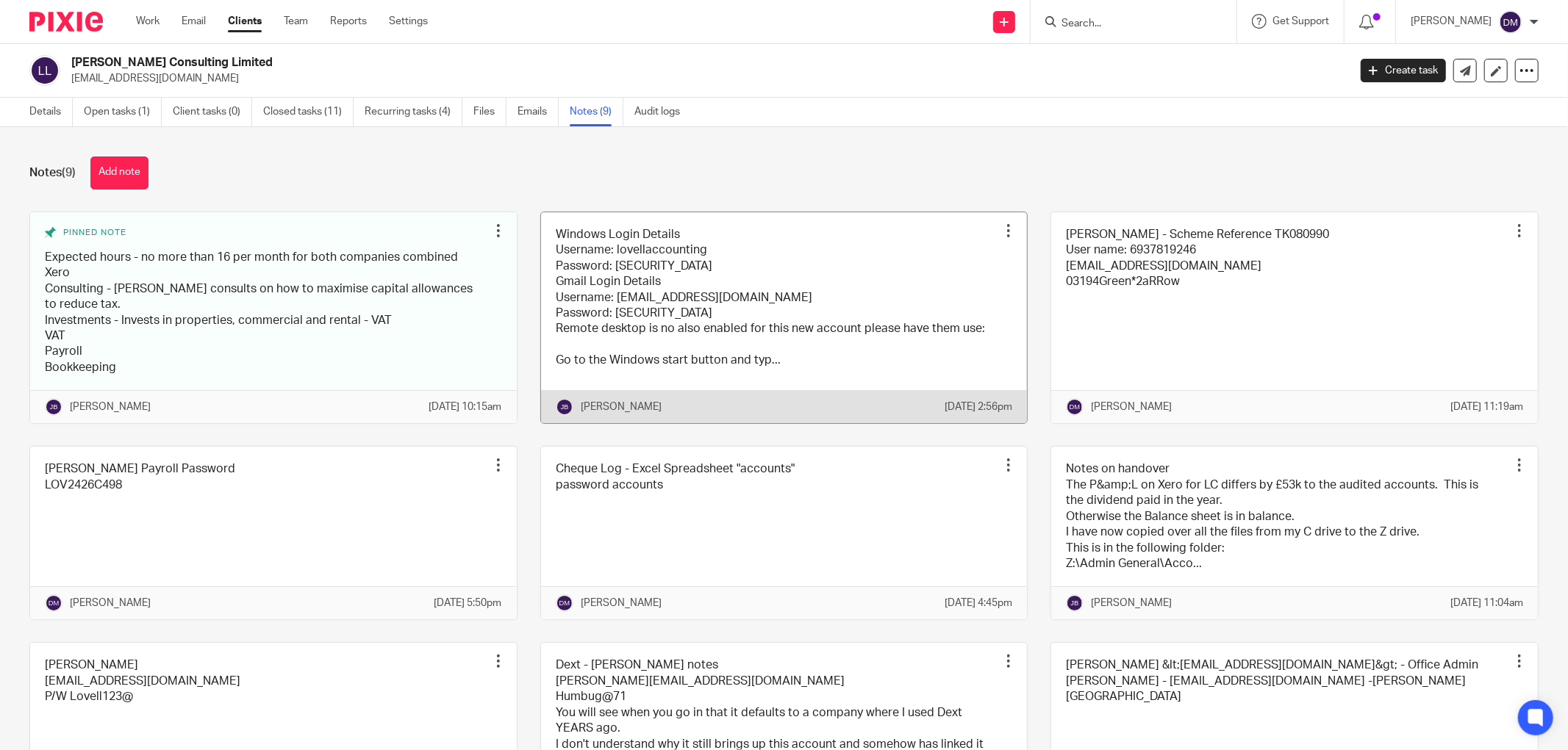
click at [826, 342] on link at bounding box center [784, 318] width 487 height 211
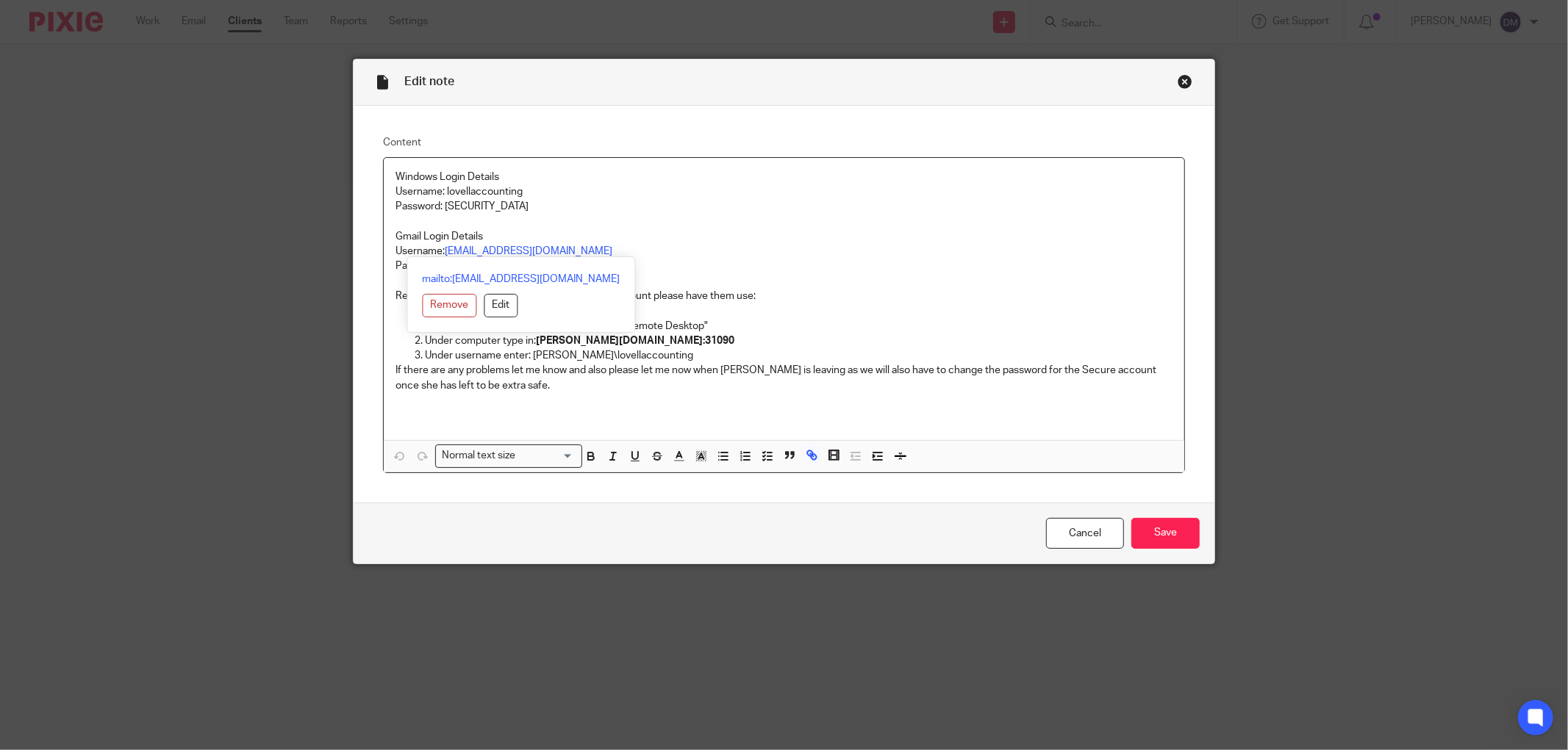
drag, startPoint x: 589, startPoint y: 252, endPoint x: 443, endPoint y: 245, distance: 146.2
click at [443, 245] on p "Username: [EMAIL_ADDRESS][DOMAIN_NAME]" at bounding box center [784, 251] width 777 height 15
copy link "[EMAIL_ADDRESS][DOMAIN_NAME]"
click at [756, 238] on p "Gmail Login Details" at bounding box center [784, 237] width 777 height 15
drag, startPoint x: 583, startPoint y: 269, endPoint x: 439, endPoint y: 270, distance: 144.0
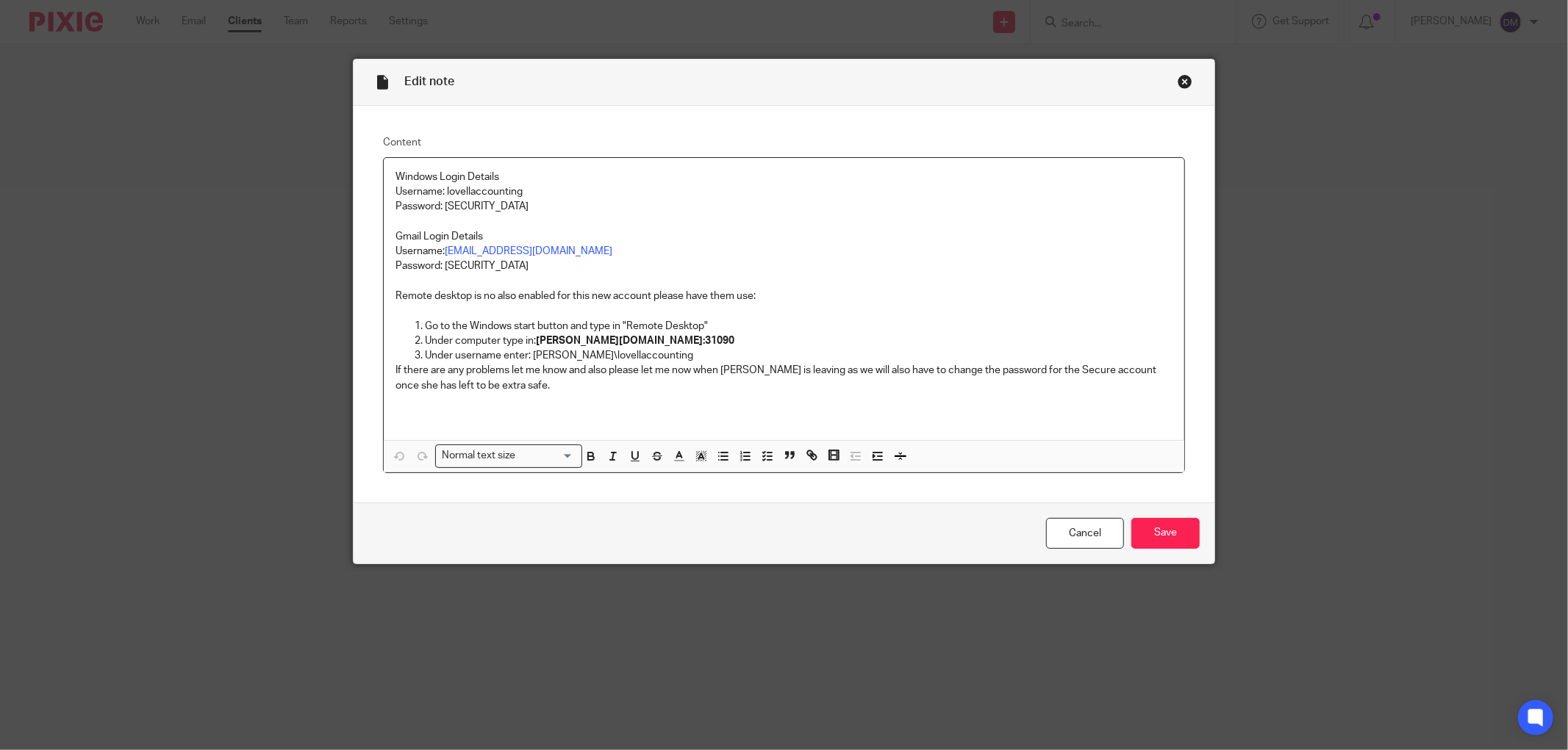
click at [439, 270] on p "Password: KnightTruckSandCrane951753" at bounding box center [784, 266] width 777 height 15
copy p "KnightTruckSandCrane951753"
